Goal: Find specific page/section: Find specific page/section

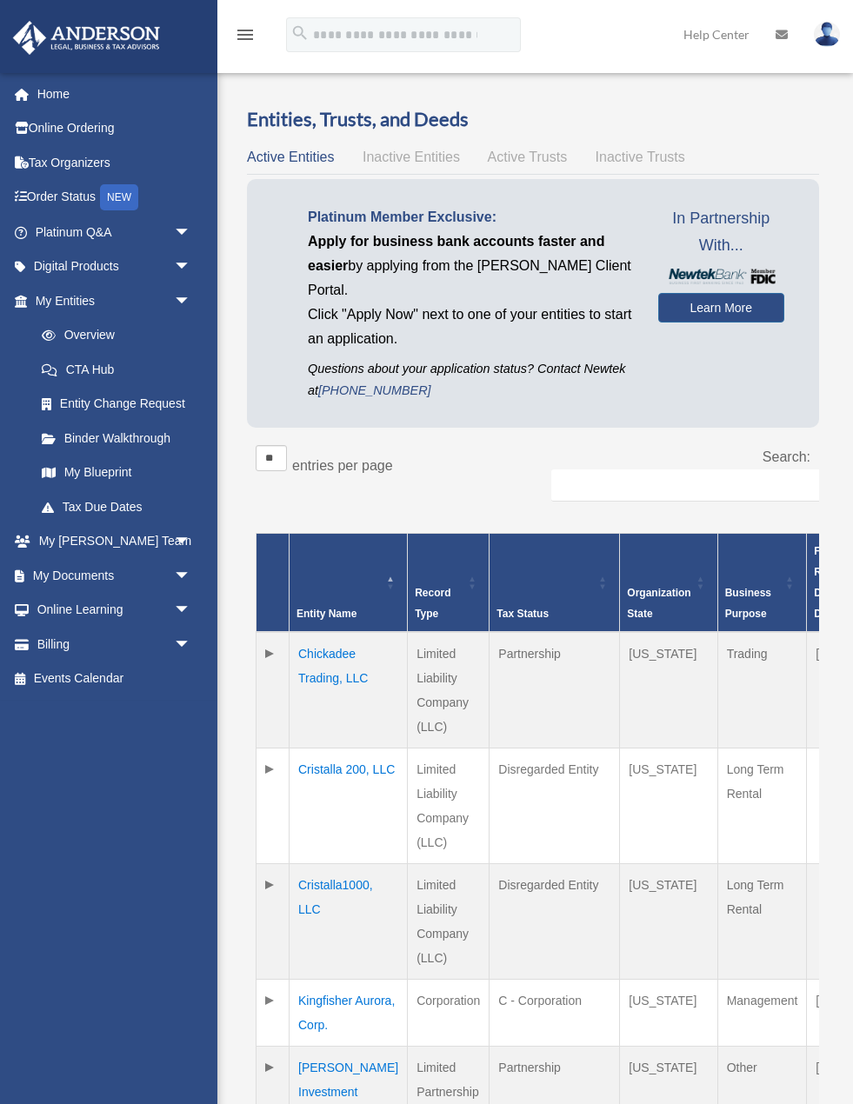
click at [82, 463] on link "My Blueprint" at bounding box center [116, 472] width 184 height 35
click at [96, 563] on link "My Documents arrow_drop_down" at bounding box center [114, 575] width 205 height 35
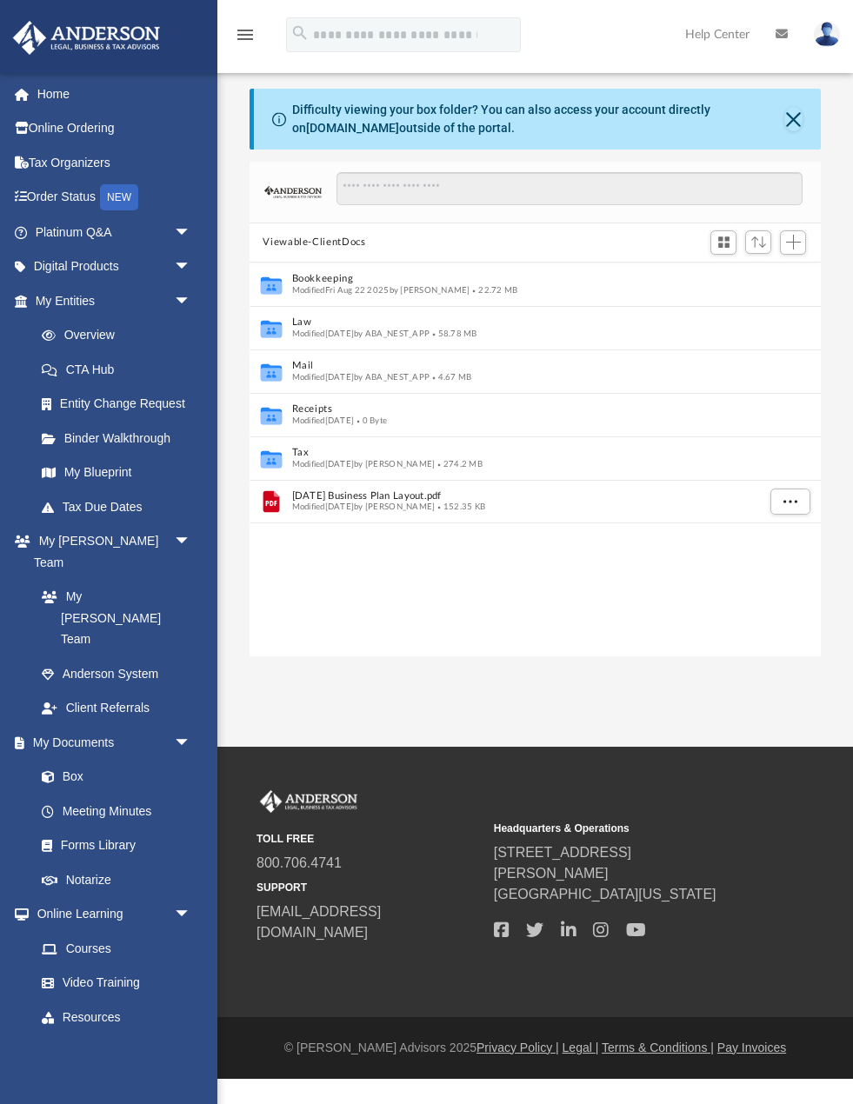
scroll to position [1, 1]
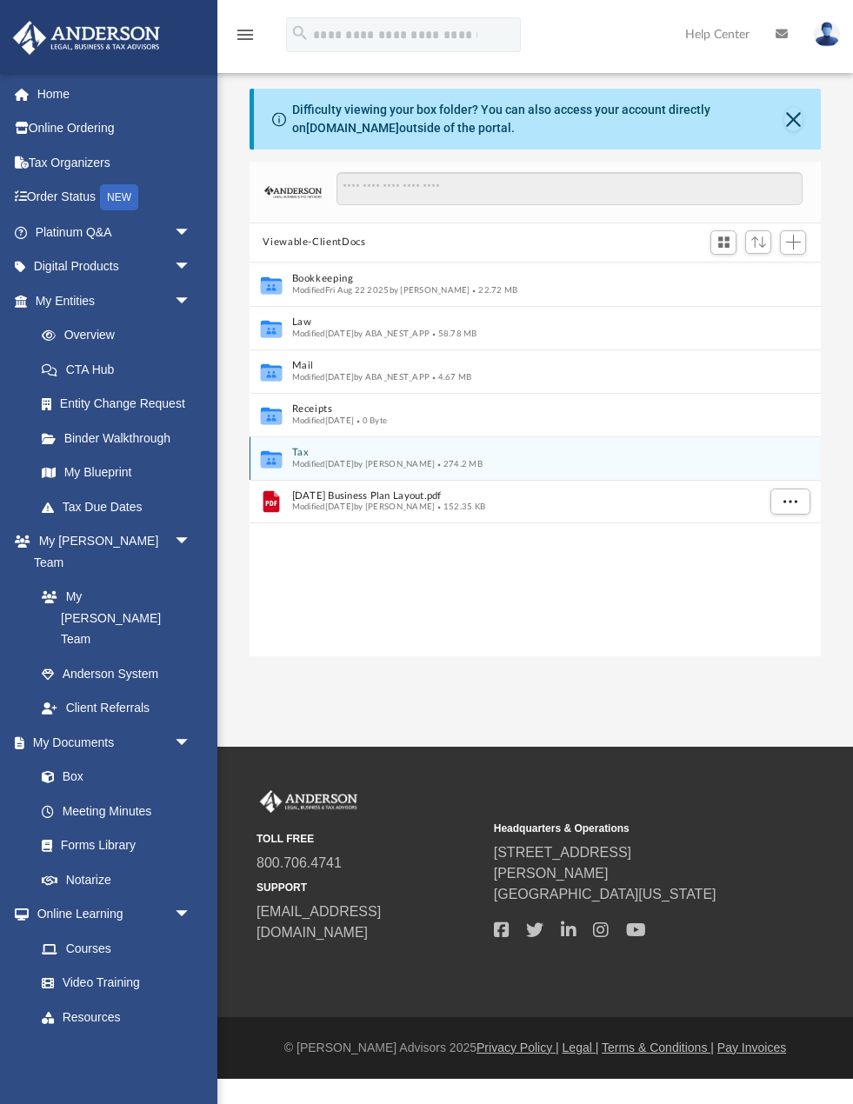
click at [305, 456] on button "Tax" at bounding box center [523, 452] width 464 height 11
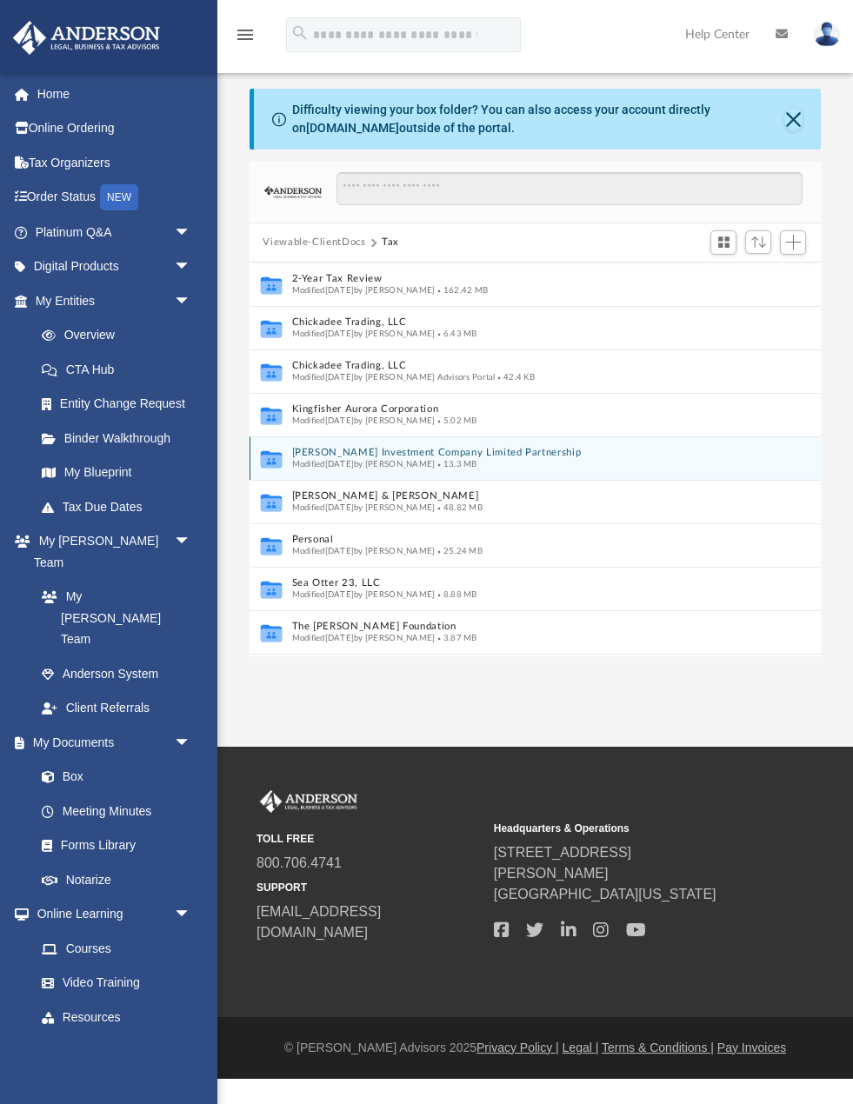
click at [349, 456] on button "[PERSON_NAME] Investment Company Limited Partnership" at bounding box center [523, 452] width 464 height 11
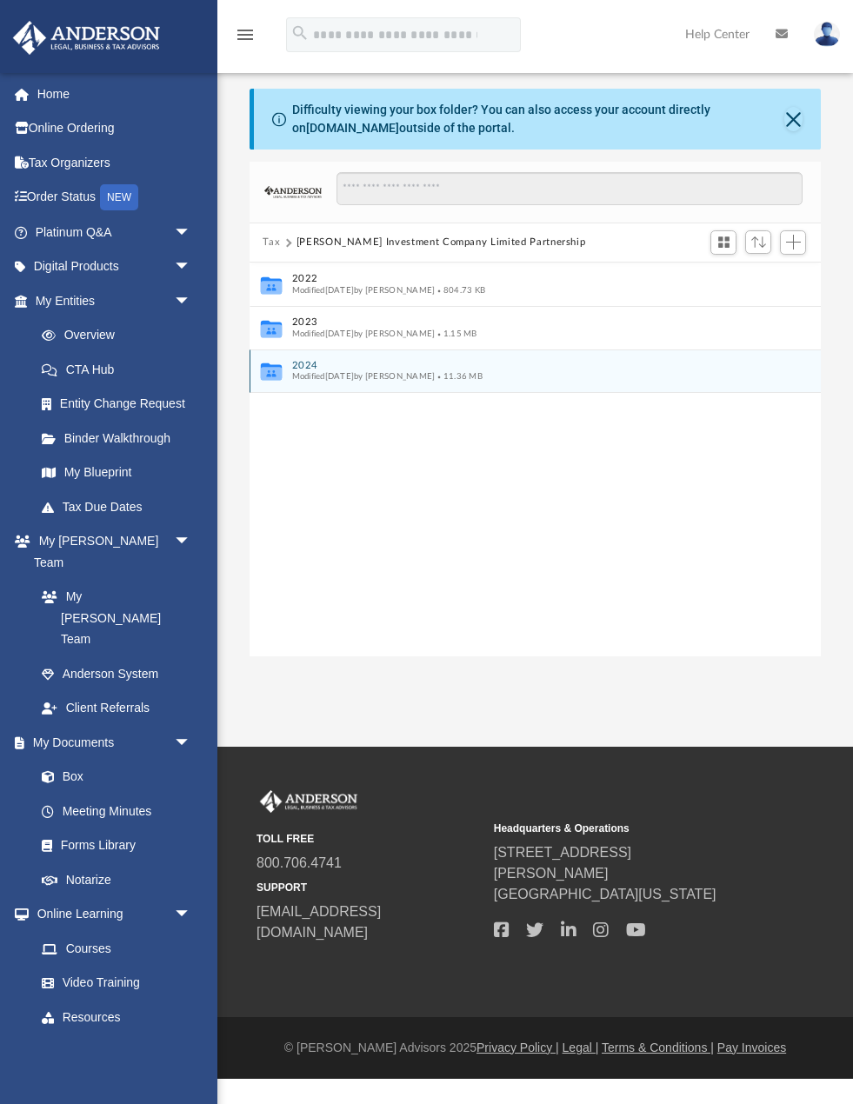
click at [424, 369] on button "2024" at bounding box center [523, 365] width 464 height 11
